Goal: Navigation & Orientation: Find specific page/section

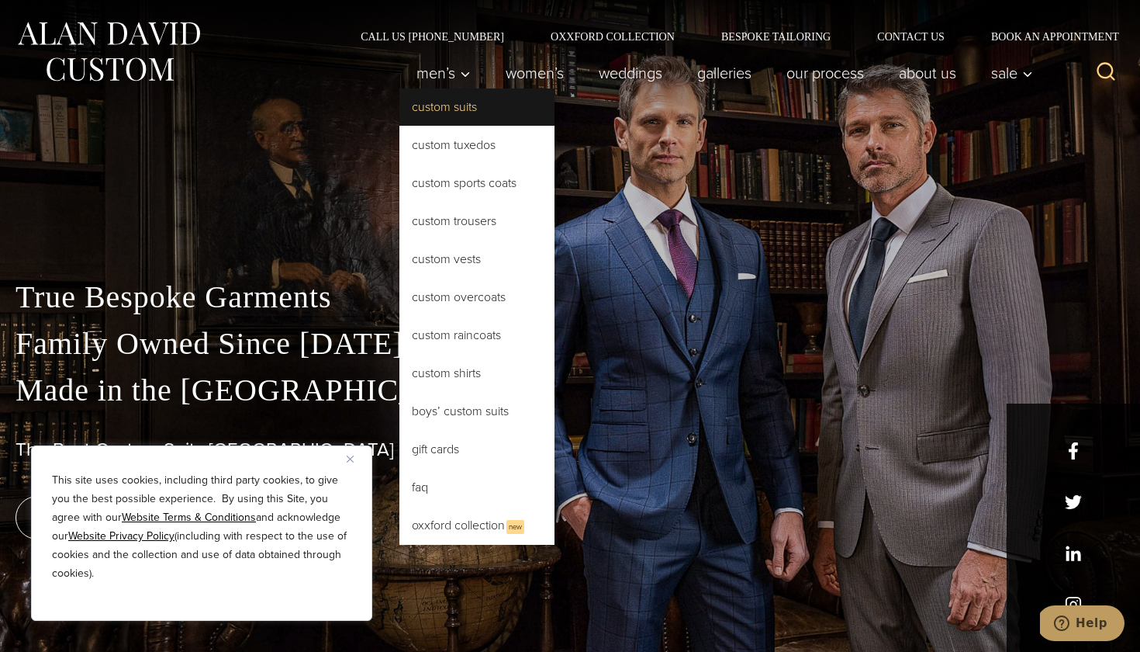
click at [448, 107] on link "Custom Suits" at bounding box center [476, 106] width 155 height 37
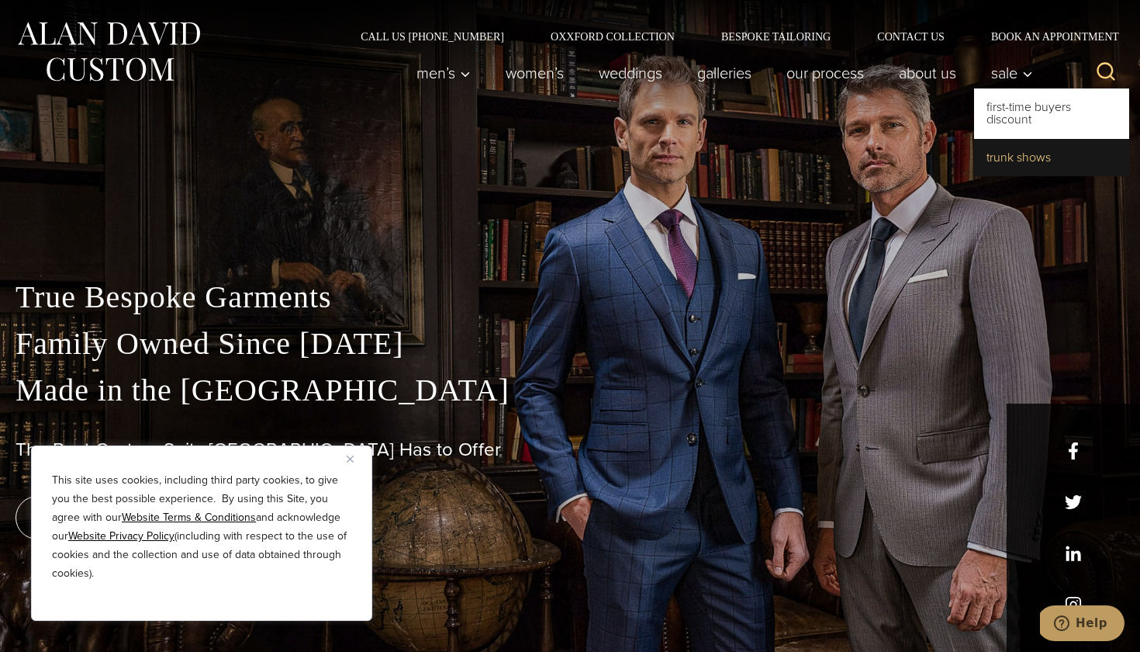
click at [1029, 156] on link "Trunk Shows" at bounding box center [1051, 157] width 155 height 37
click at [352, 455] on img "Close" at bounding box center [350, 458] width 7 height 7
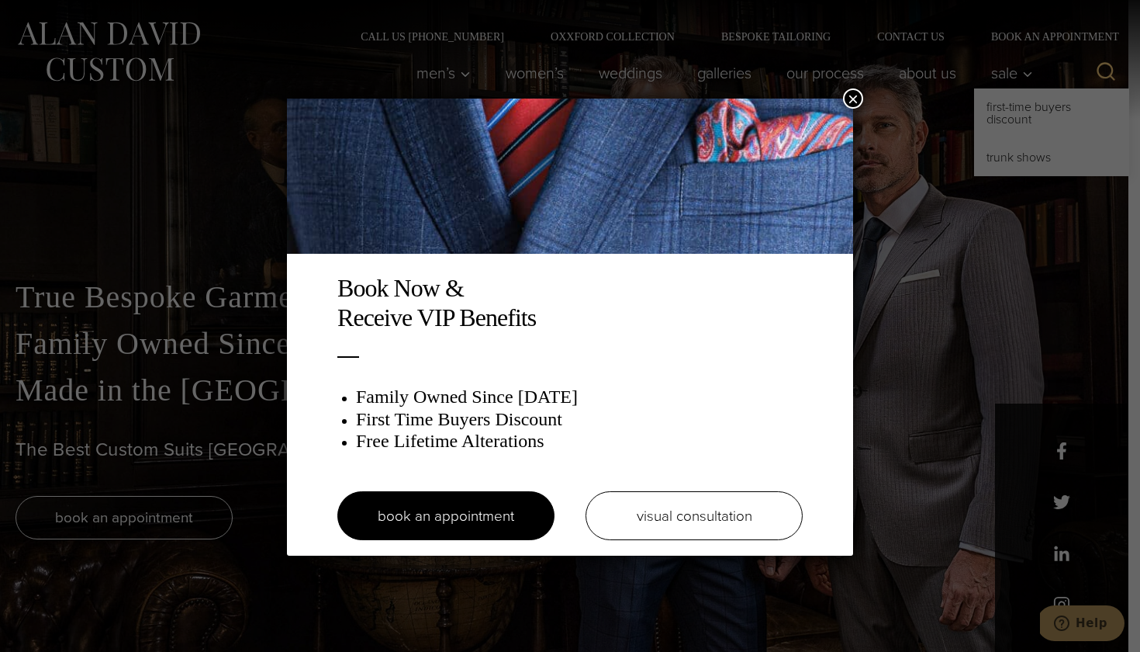
click at [849, 101] on button "×" at bounding box center [853, 98] width 20 height 20
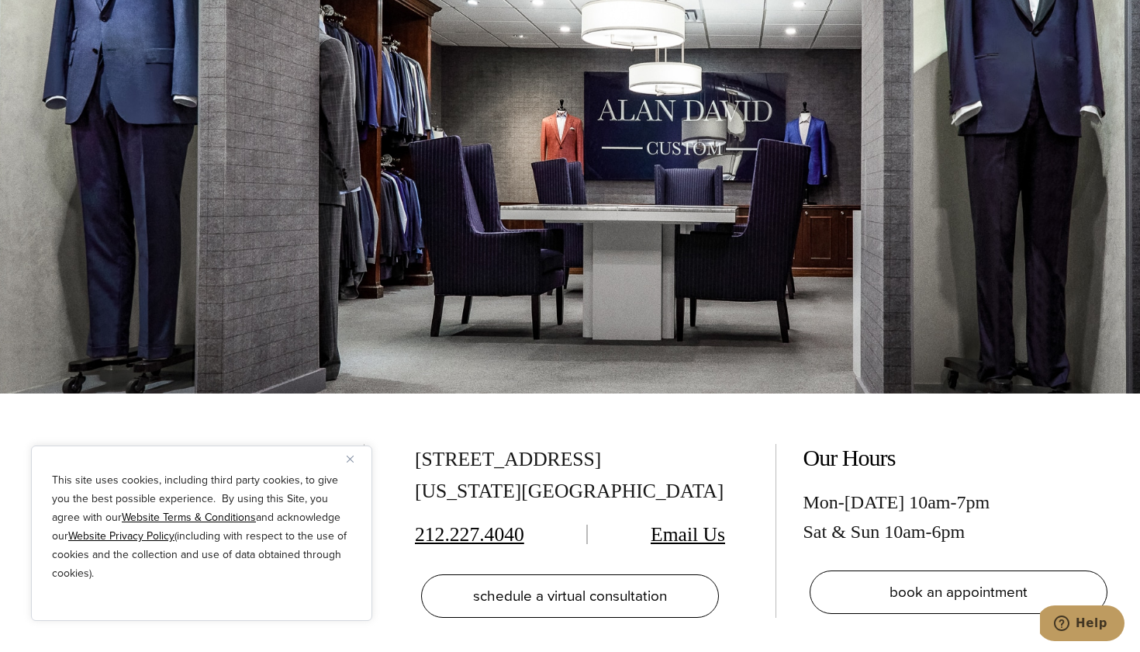
scroll to position [5595, 0]
